Goal: Information Seeking & Learning: Find contact information

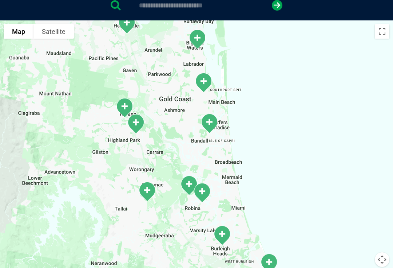
scroll to position [158, 0]
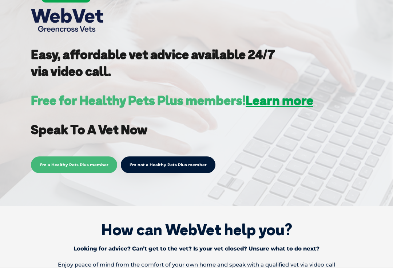
scroll to position [153, 0]
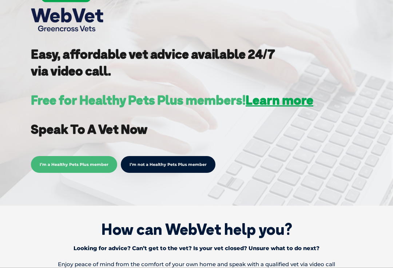
click at [90, 165] on span "I’m a Healthy Pets Plus member" at bounding box center [74, 164] width 86 height 17
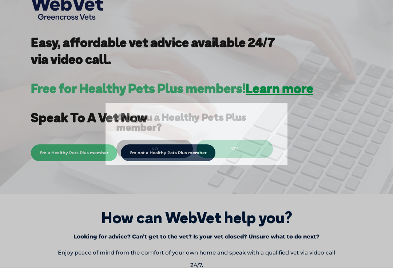
scroll to position [166, 0]
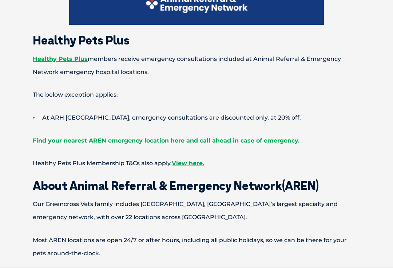
scroll to position [391, 0]
click at [350, 170] on p "Healthy Pets Plus Membership T&Cs also apply. View here." at bounding box center [196, 163] width 379 height 13
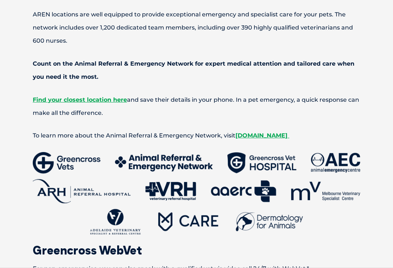
scroll to position [653, 0]
click at [86, 103] on span "Find your closest location here" at bounding box center [80, 99] width 94 height 7
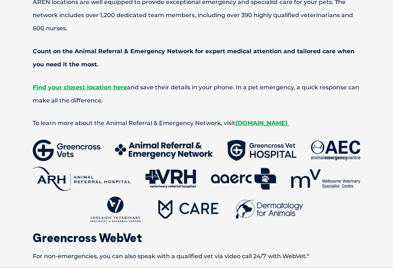
scroll to position [666, 0]
